Goal: Transaction & Acquisition: Purchase product/service

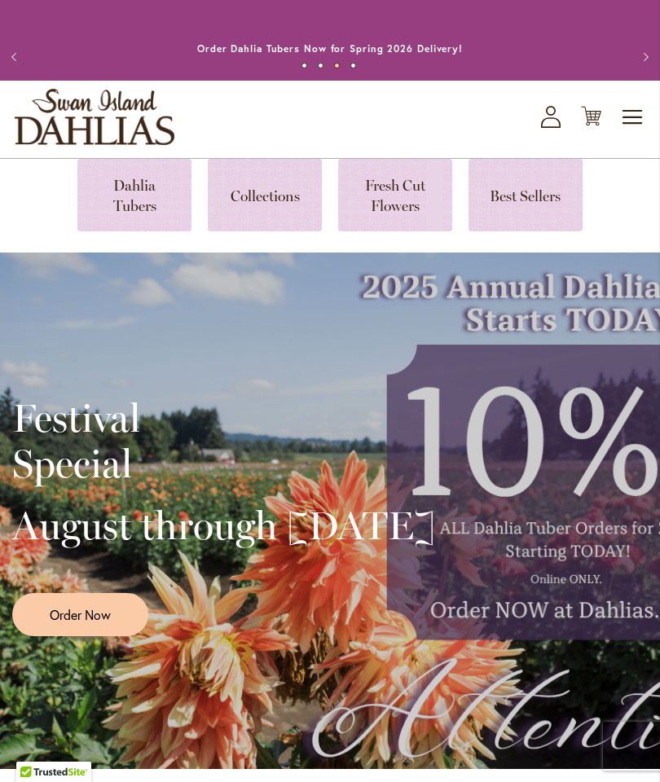
click at [111, 624] on span "Order Now" at bounding box center [80, 614] width 61 height 19
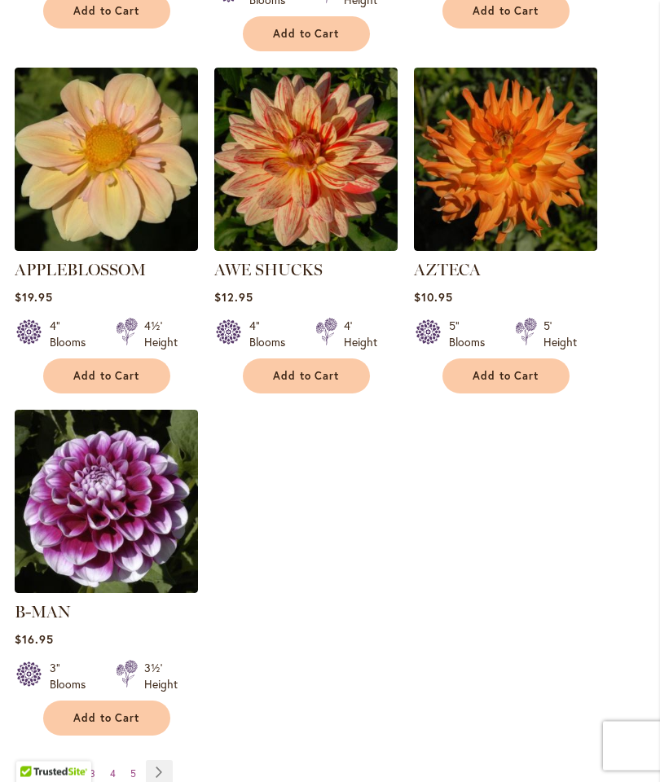
scroll to position [1859, 0]
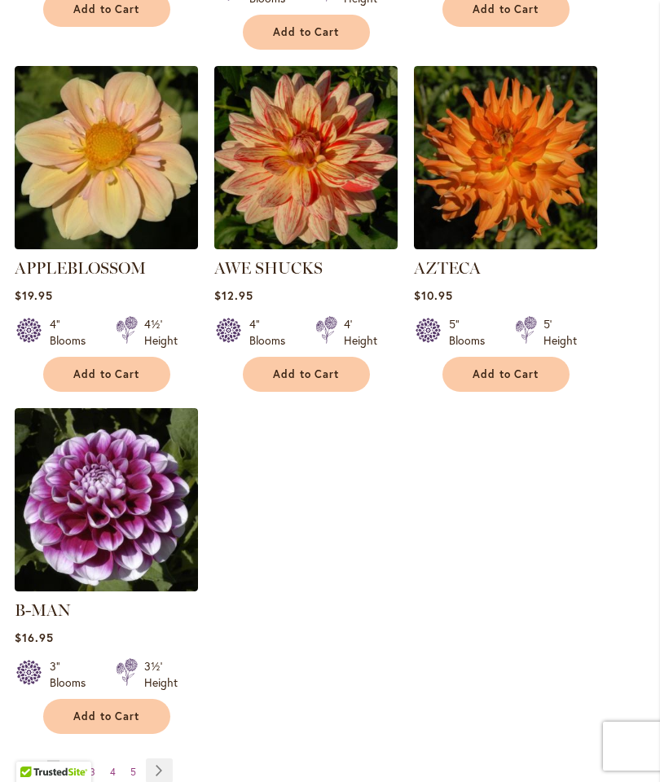
click at [170, 759] on link "Page Next" at bounding box center [159, 771] width 27 height 24
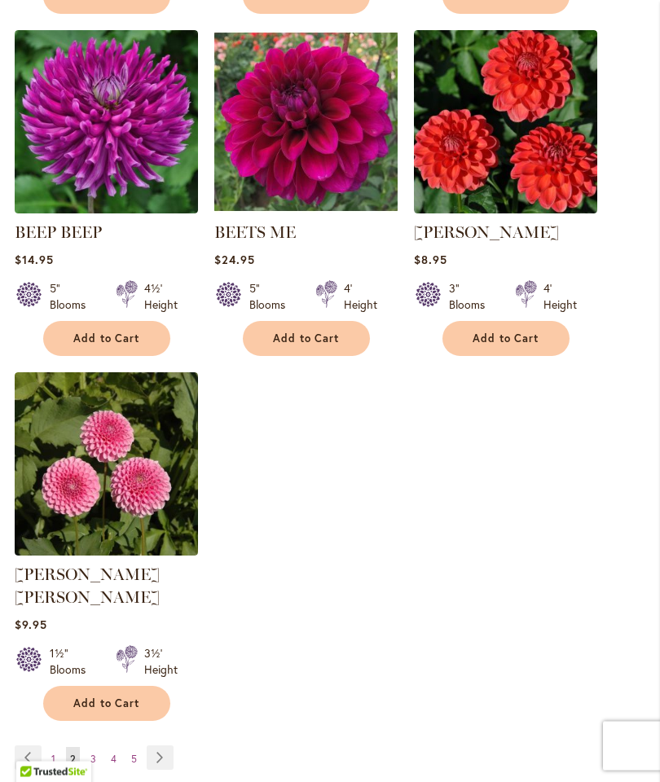
scroll to position [1886, 0]
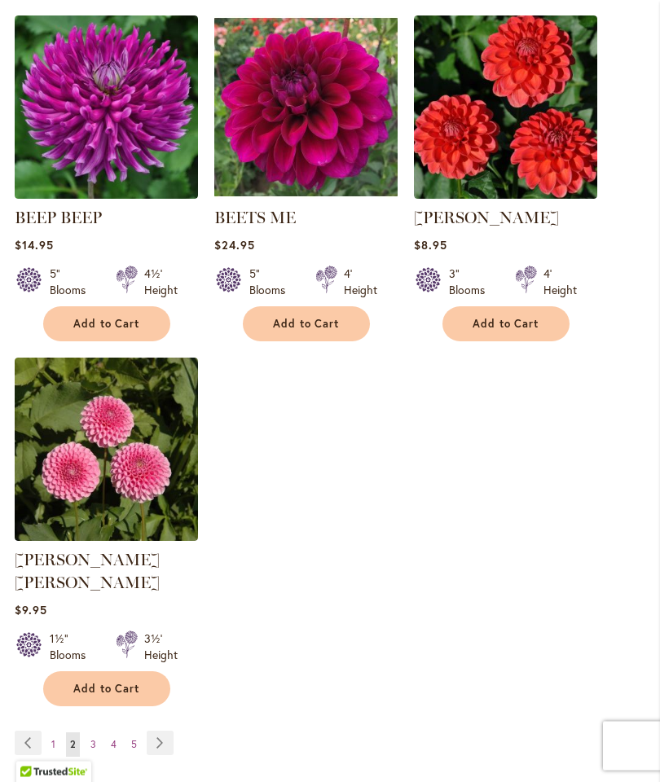
click at [171, 732] on link "Page Next" at bounding box center [160, 744] width 27 height 24
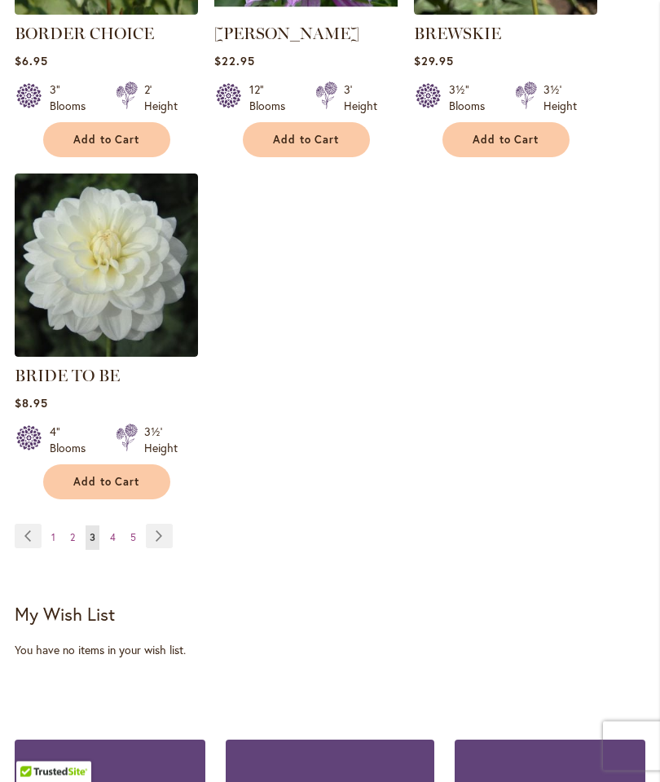
scroll to position [2072, 0]
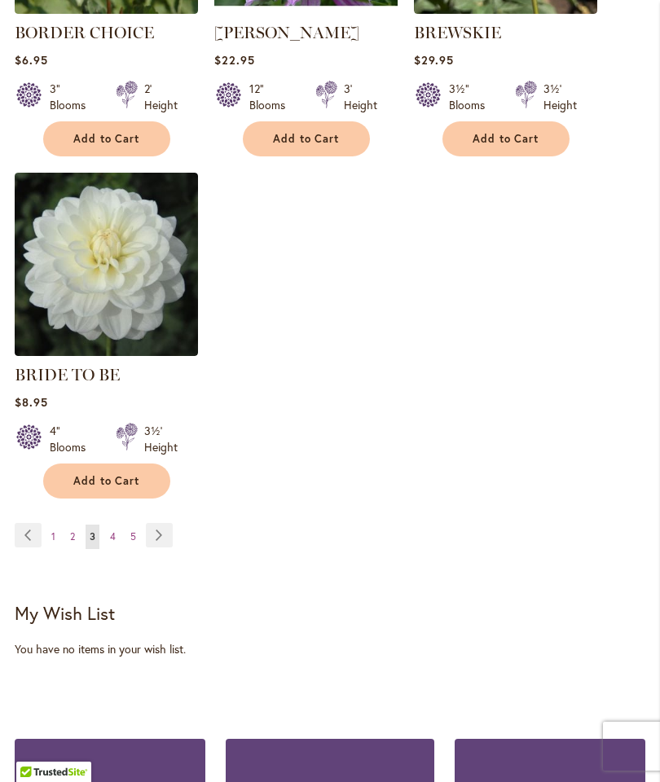
click at [171, 546] on link "Page Next" at bounding box center [159, 535] width 27 height 24
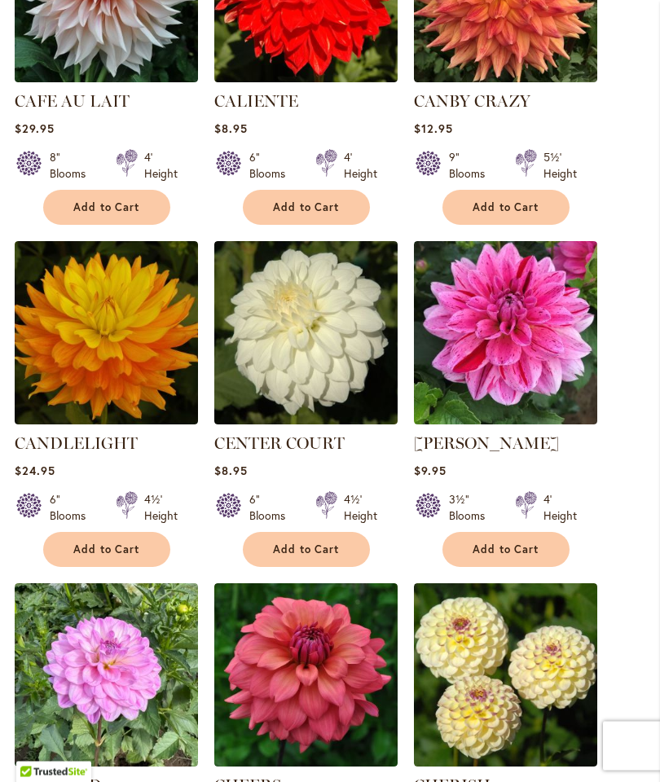
scroll to position [1342, 0]
